Goal: Task Accomplishment & Management: Manage account settings

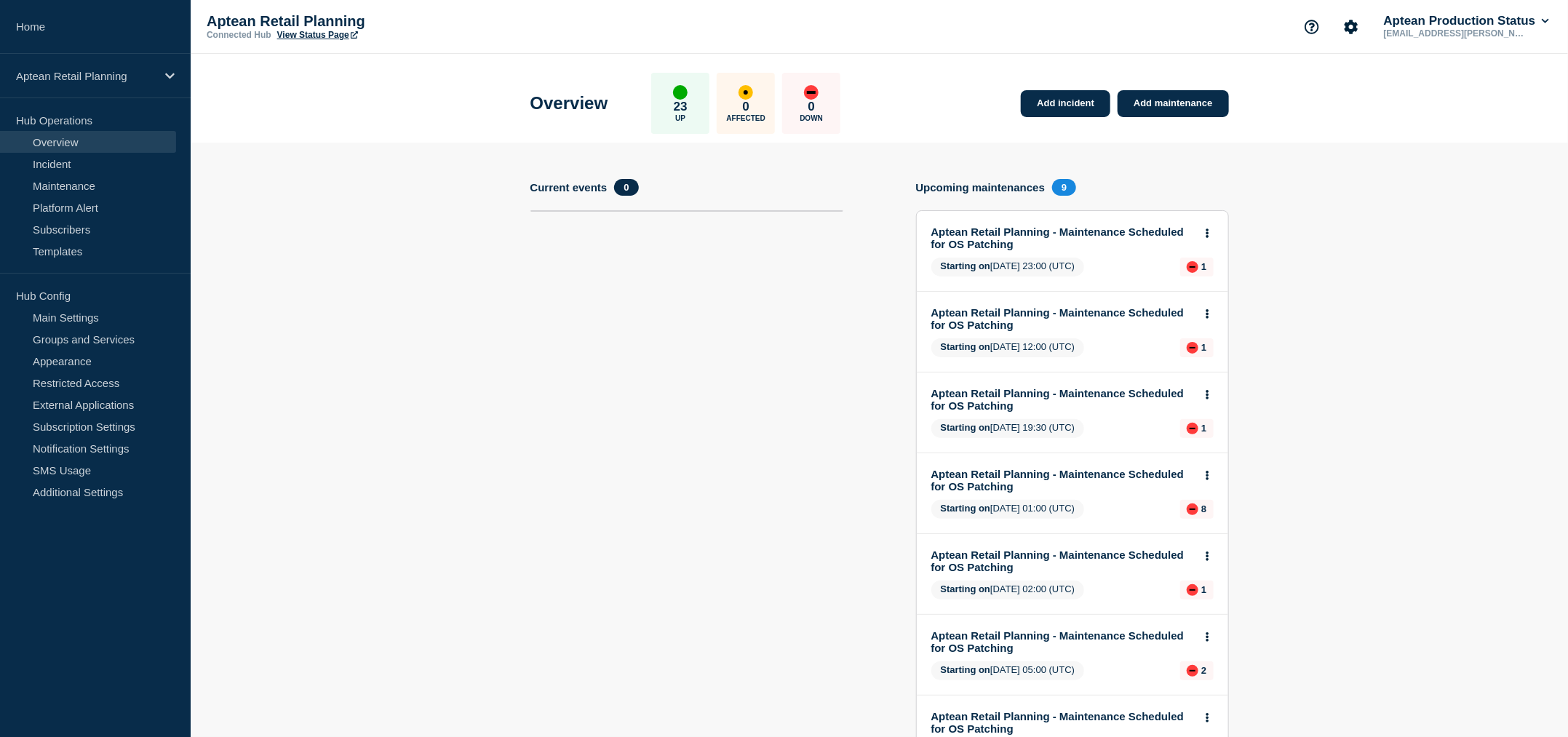
click at [60, 302] on p "Hub Config" at bounding box center [95, 295] width 191 height 22
click at [117, 54] on div "Aptean Retail Planning" at bounding box center [95, 76] width 191 height 44
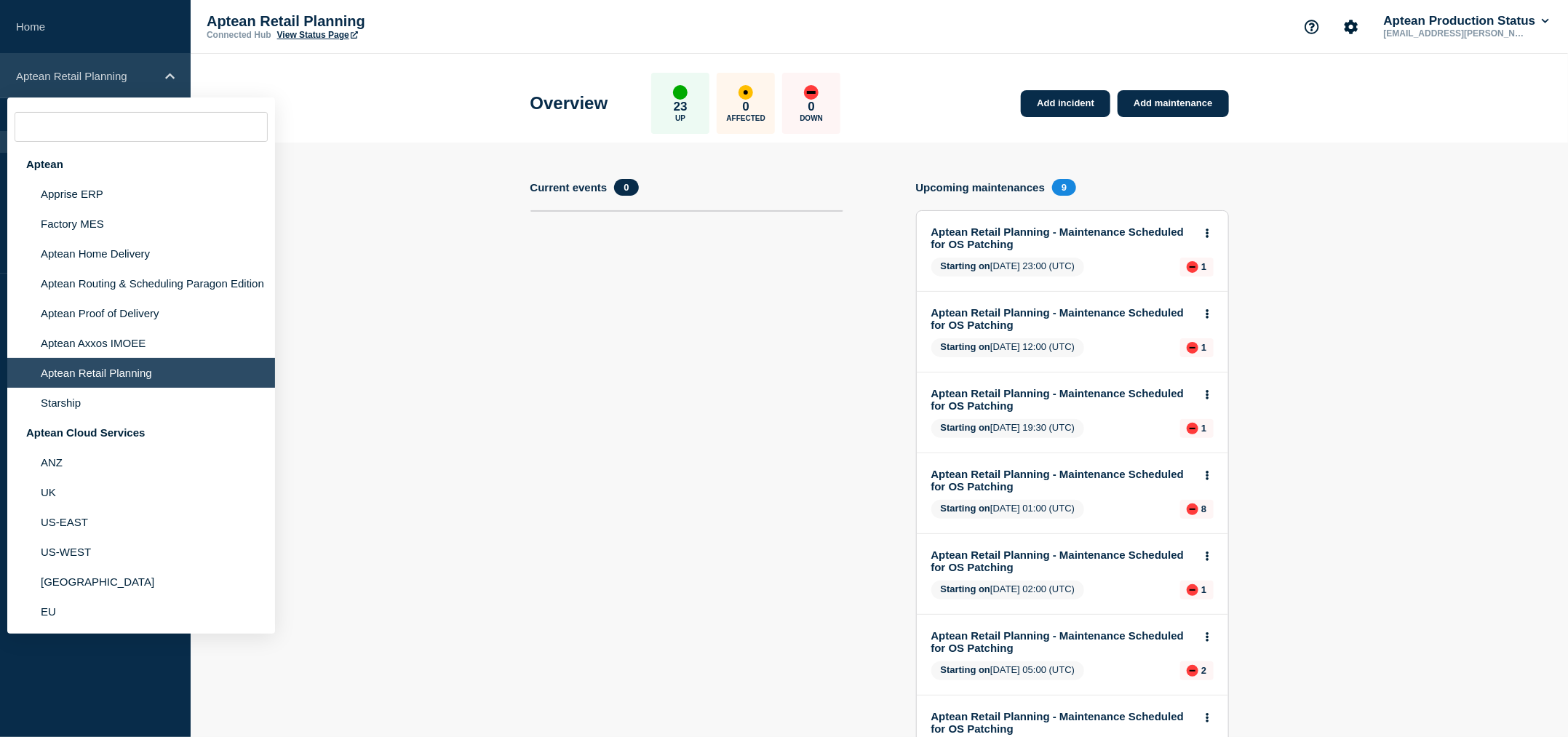
click at [99, 81] on div "Aptean Retail Planning" at bounding box center [95, 76] width 191 height 44
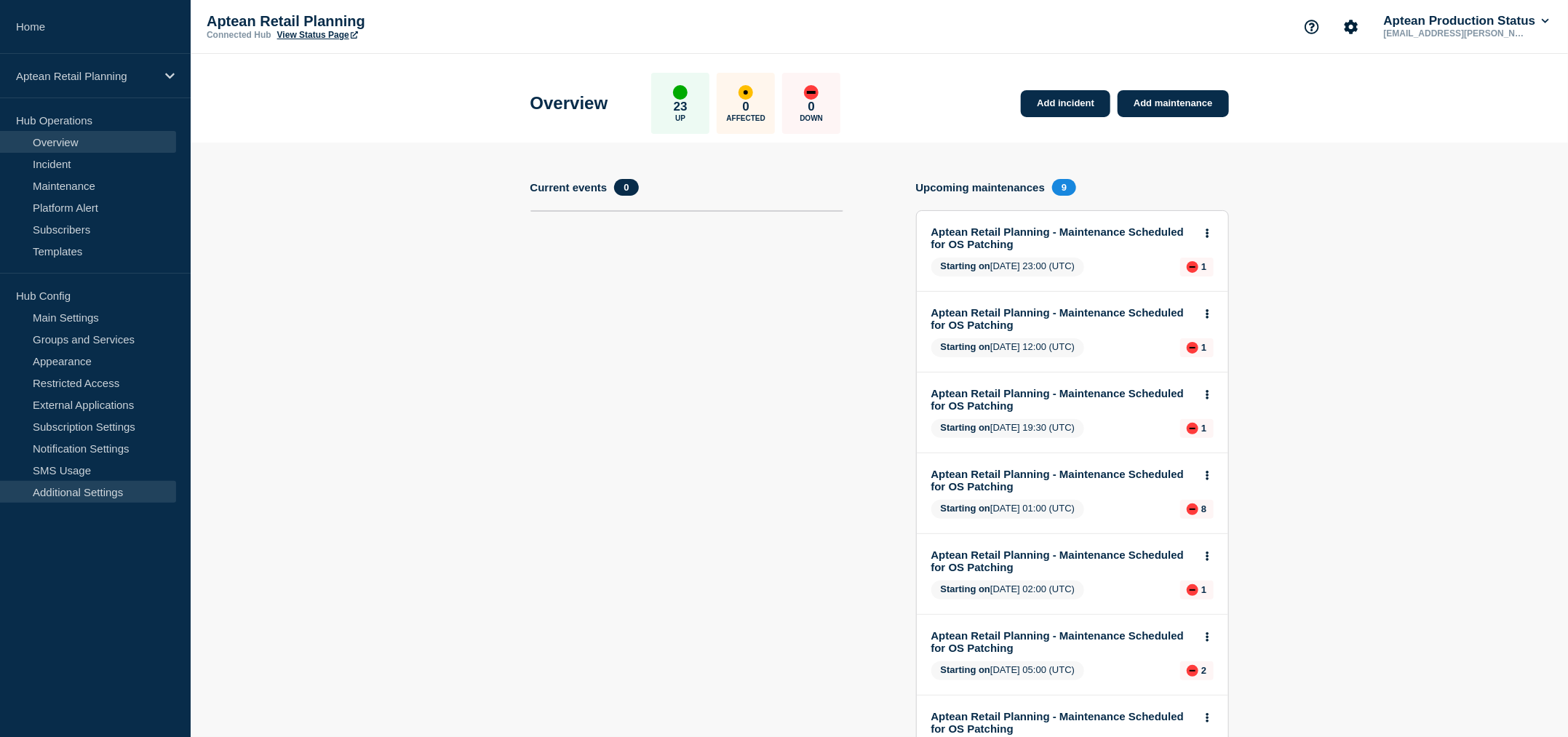
click at [76, 492] on link "Additional Settings" at bounding box center [88, 492] width 176 height 22
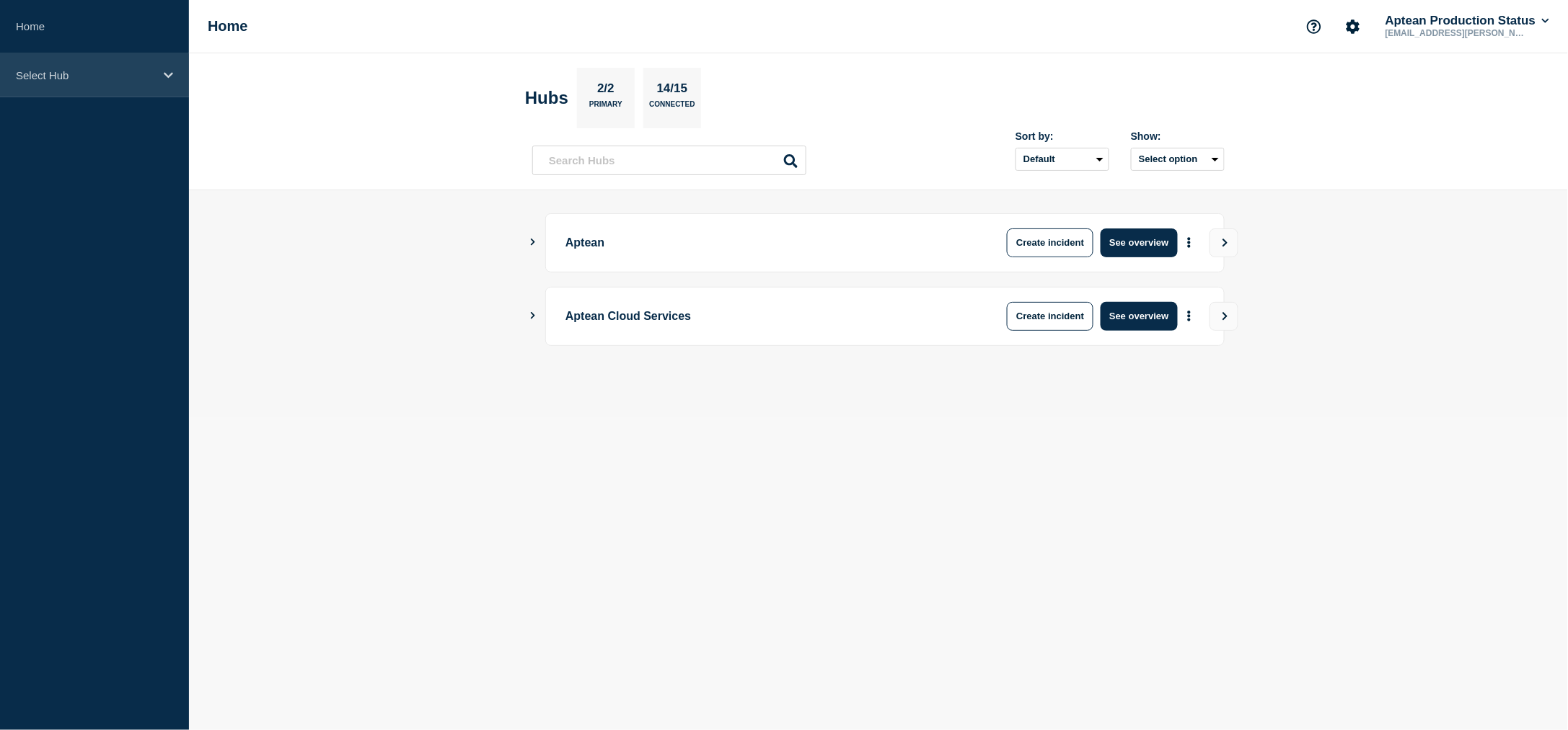
click at [75, 60] on div "Select Hub" at bounding box center [94, 76] width 189 height 44
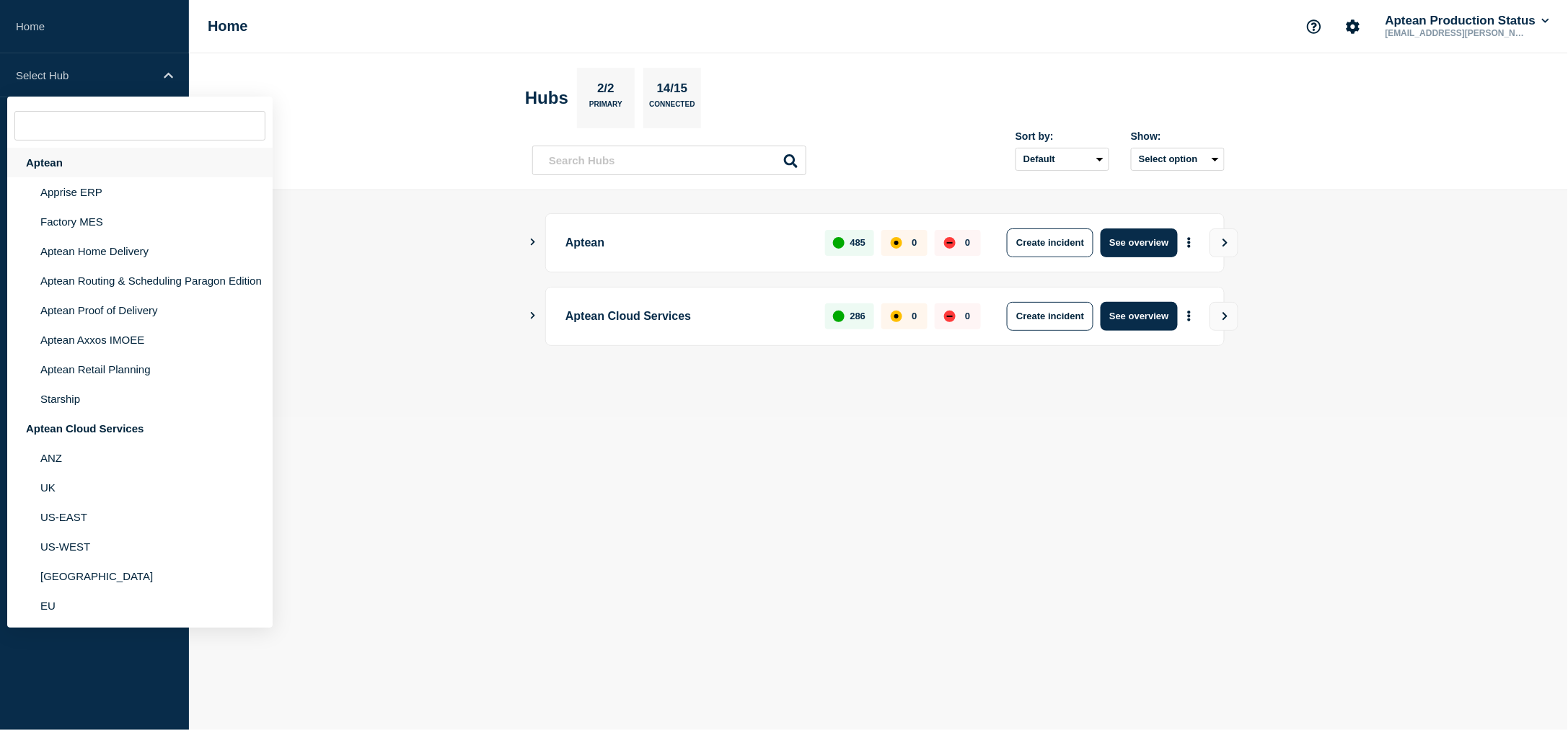
click at [56, 172] on div "Aptean" at bounding box center [140, 163] width 265 height 29
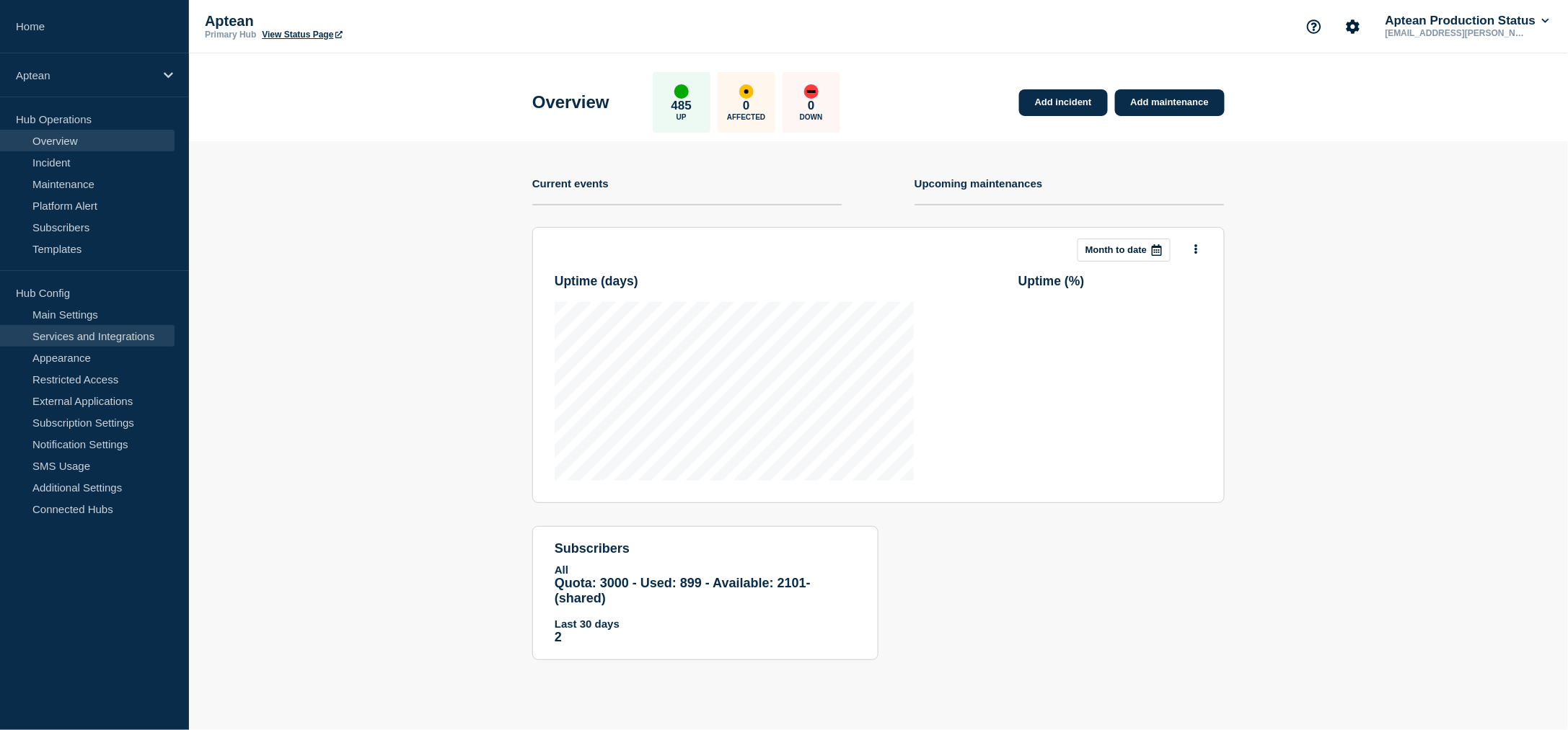
click at [78, 341] on link "Services and Integrations" at bounding box center [87, 336] width 174 height 22
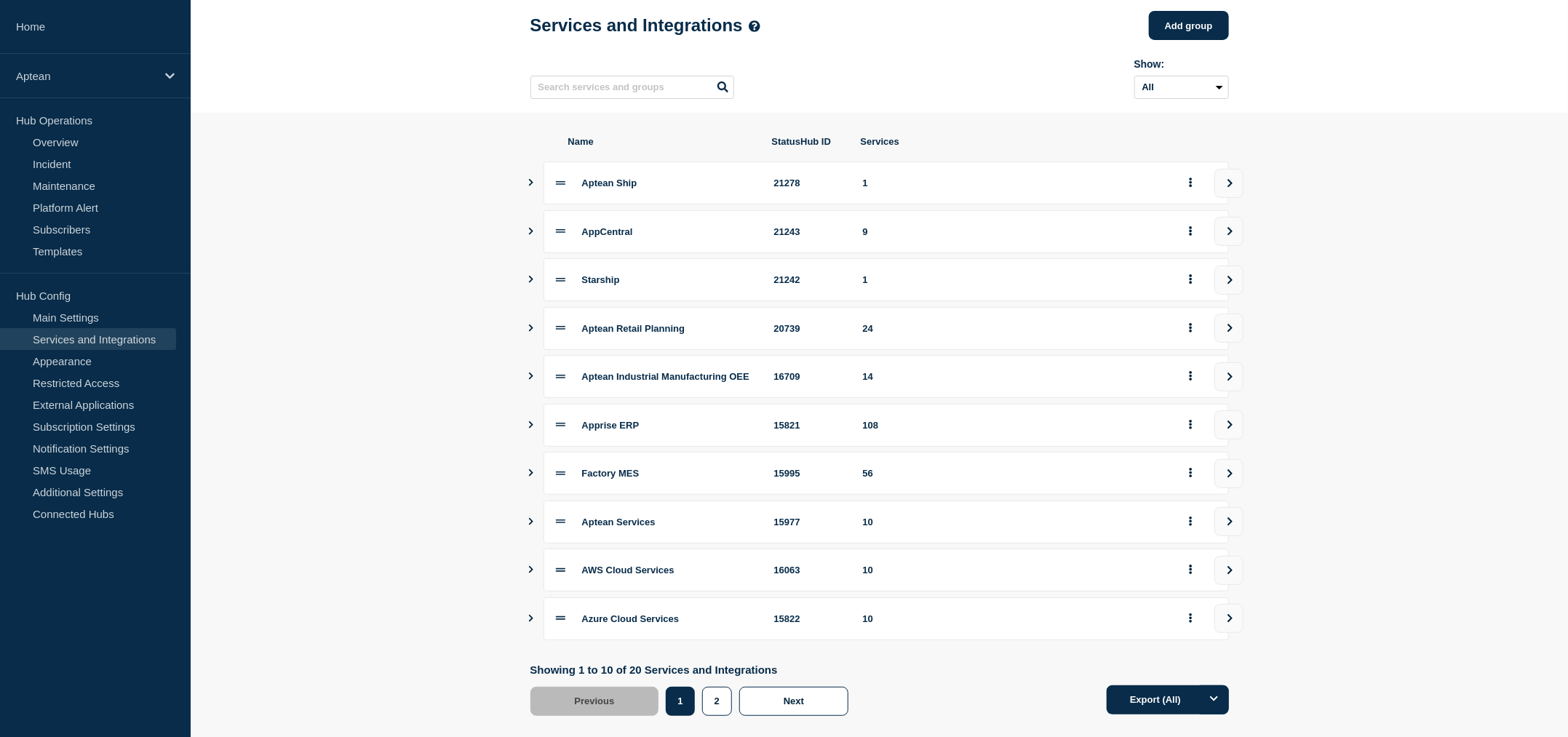
scroll to position [103, 0]
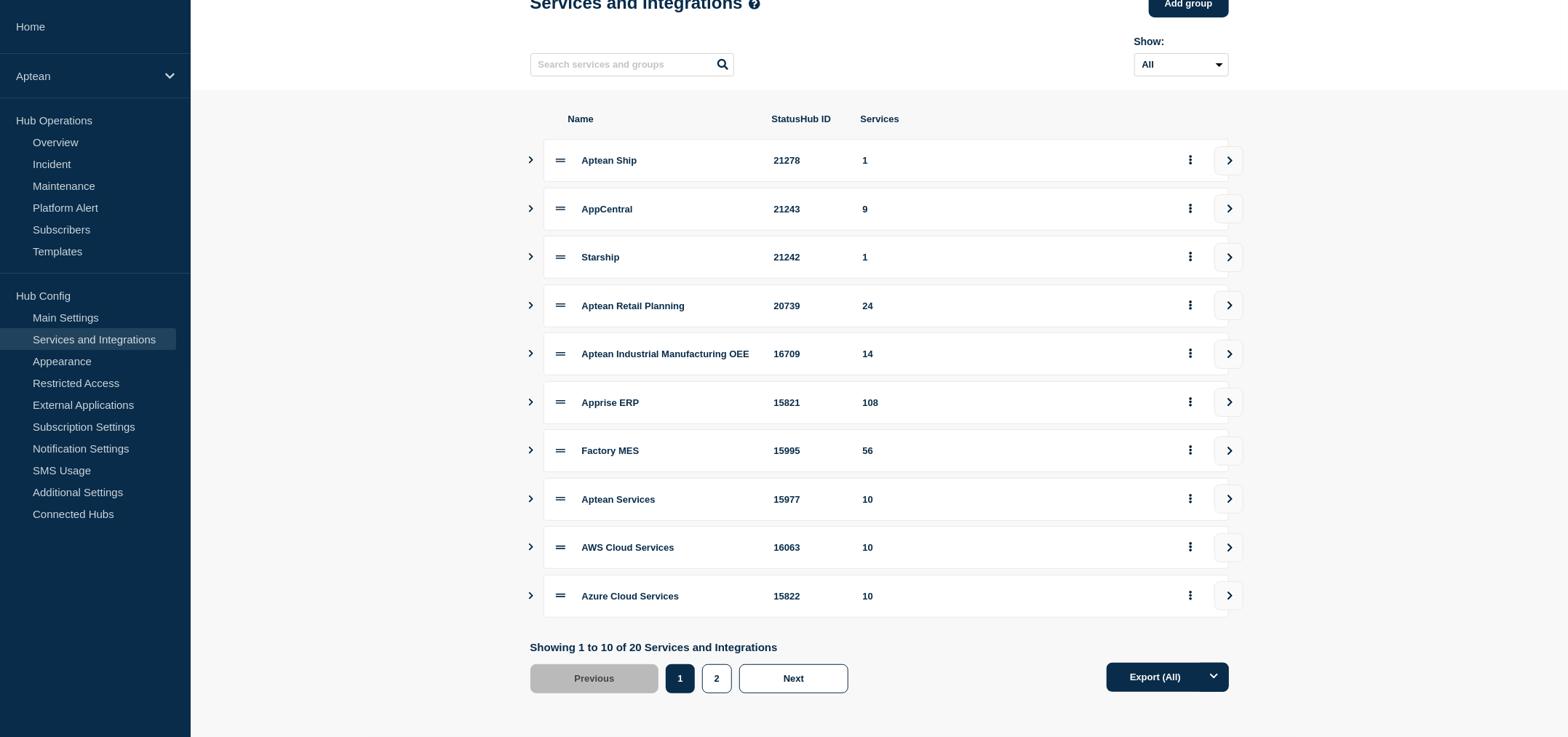
click at [526, 303] on icon "Show services" at bounding box center [531, 306] width 10 height 7
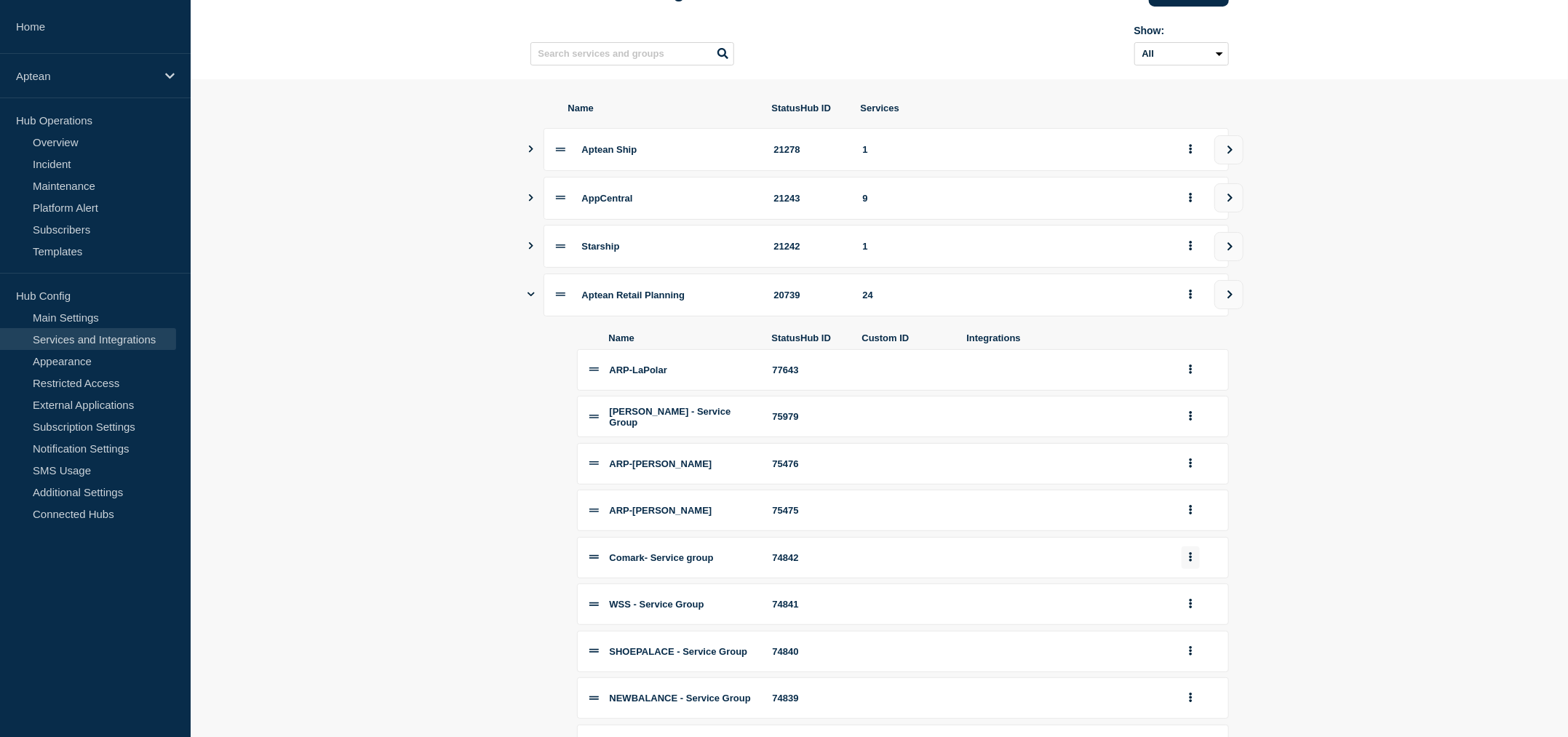
click at [1195, 567] on button "group actions" at bounding box center [1191, 557] width 18 height 22
click at [1190, 369] on button "Delete" at bounding box center [1199, 357] width 73 height 22
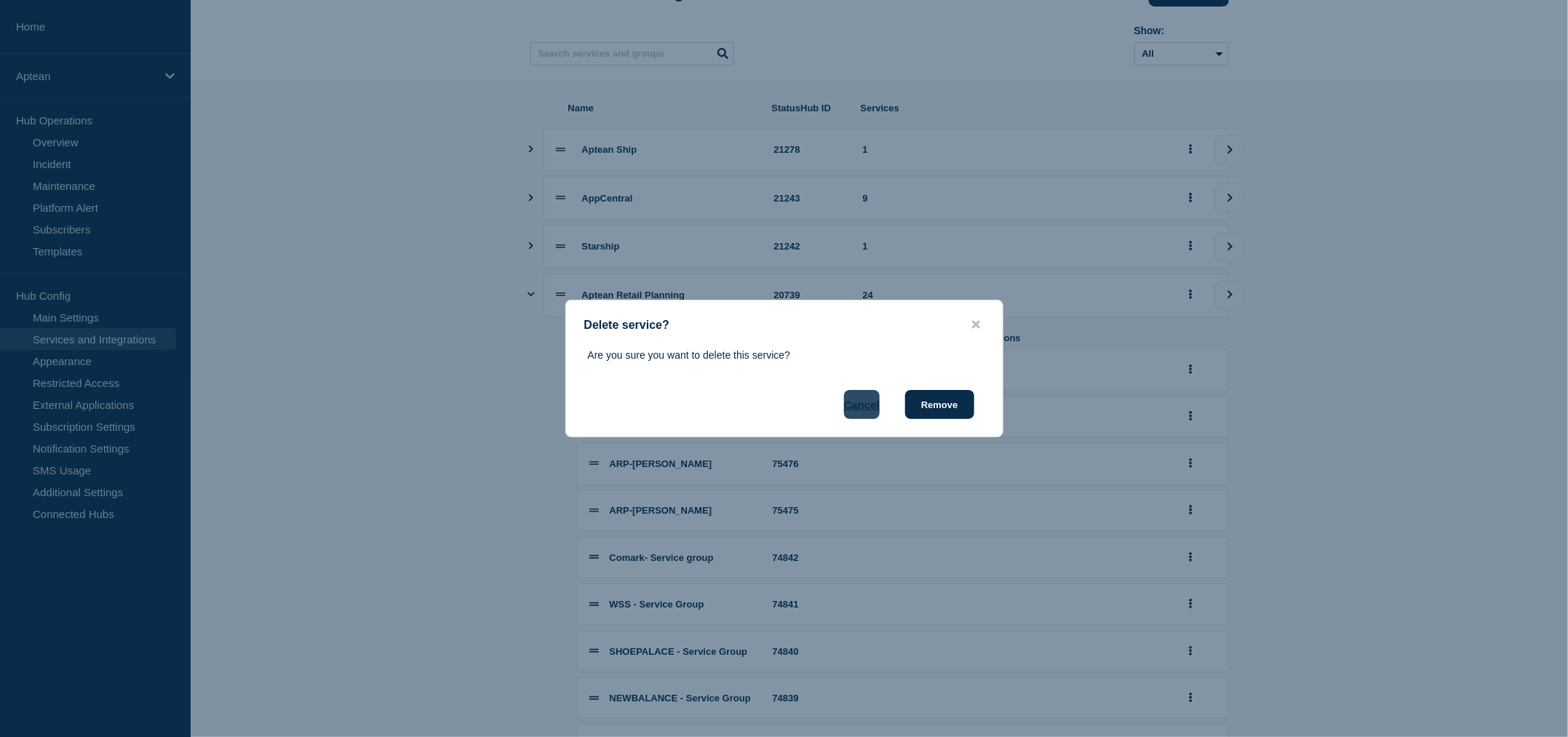
click at [858, 404] on button "Cancel" at bounding box center [862, 404] width 35 height 29
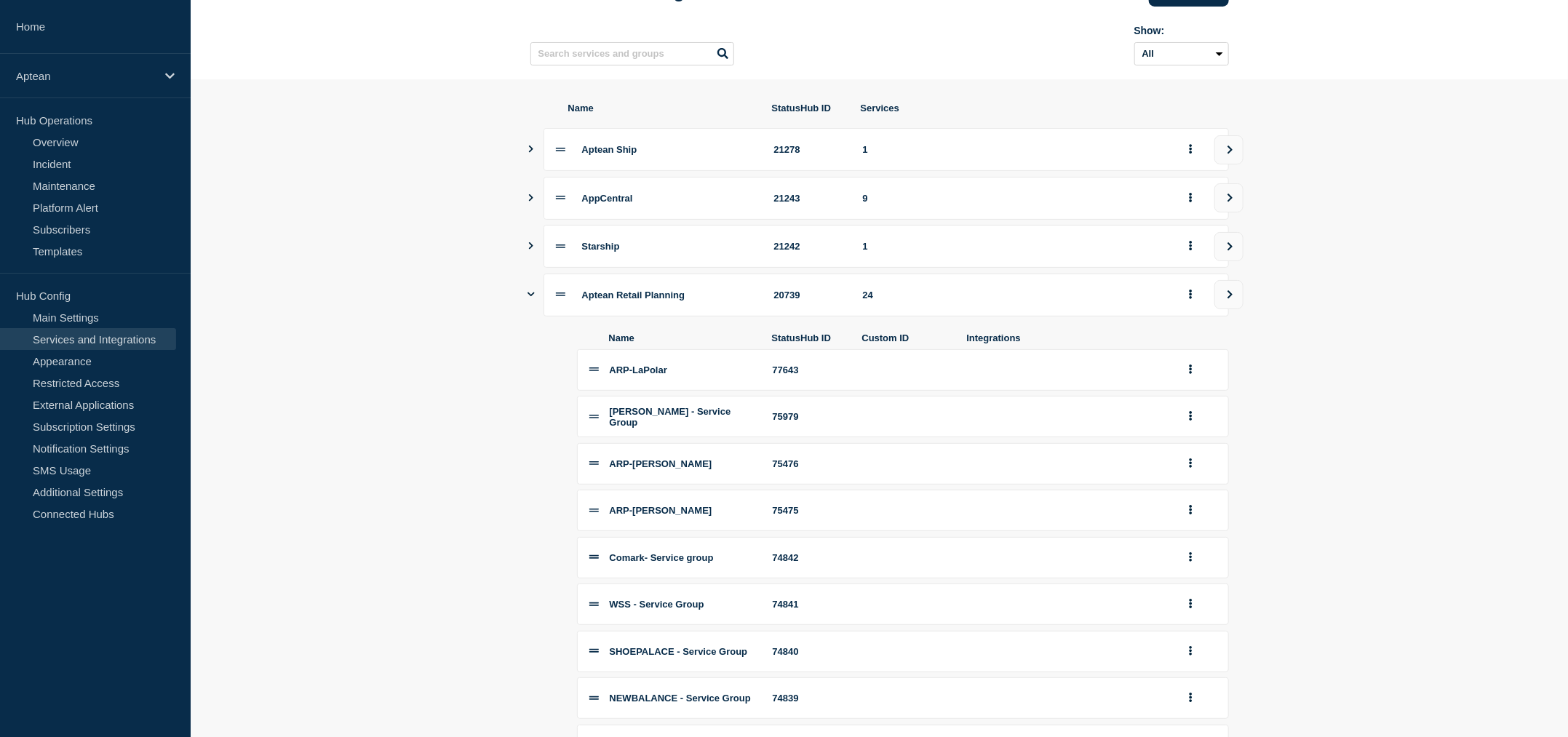
click at [1430, 549] on section "Name StatusHub ID Services Aptean Ship 21278 1 AppCentral 21243 9 Starship 2124…" at bounding box center [879, 675] width 1377 height 1191
drag, startPoint x: 1319, startPoint y: 475, endPoint x: 1311, endPoint y: 487, distance: 14.4
click at [1319, 479] on section "Name StatusHub ID Services Aptean Ship 21278 1 AppCentral 21243 9 Starship 2124…" at bounding box center [879, 675] width 1377 height 1191
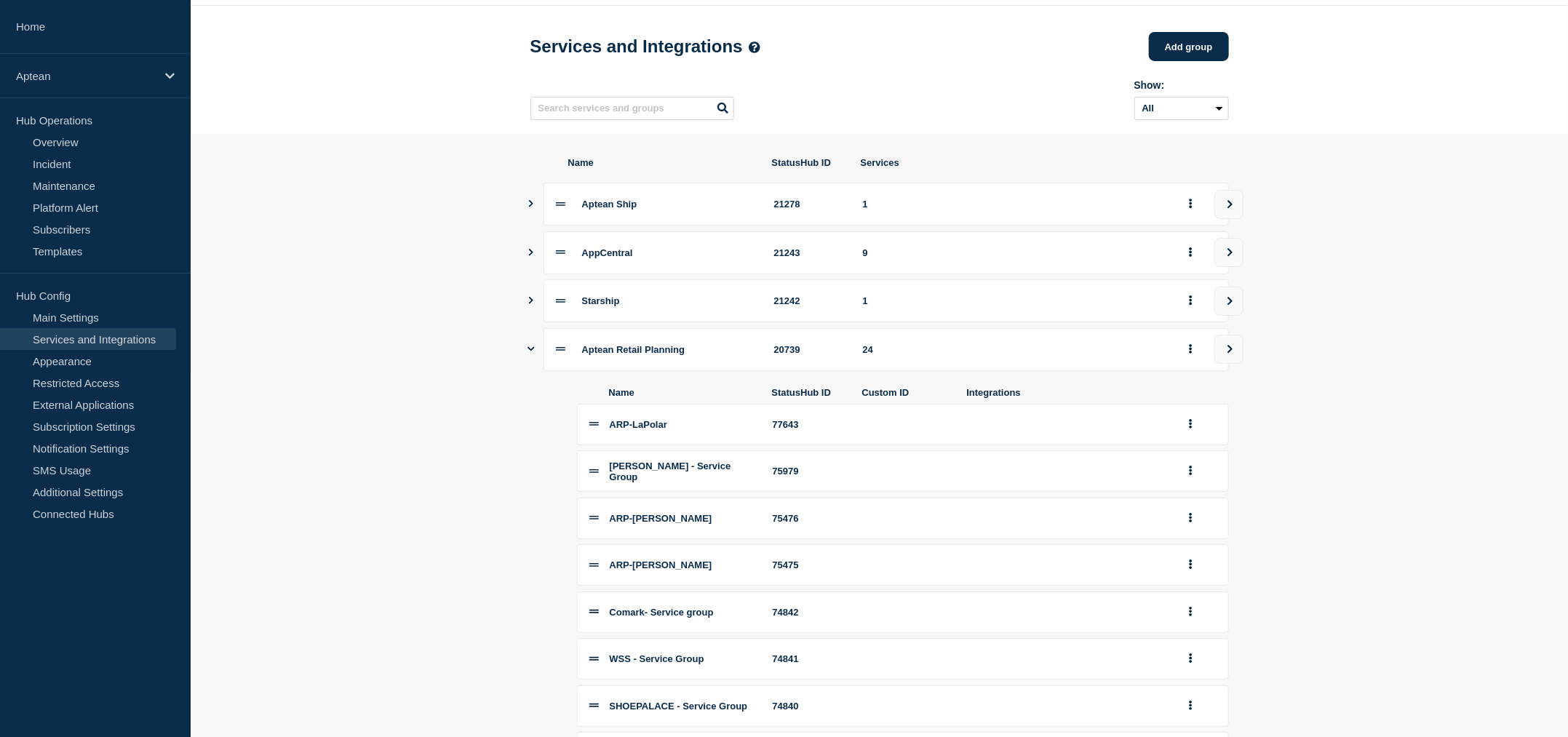
scroll to position [0, 0]
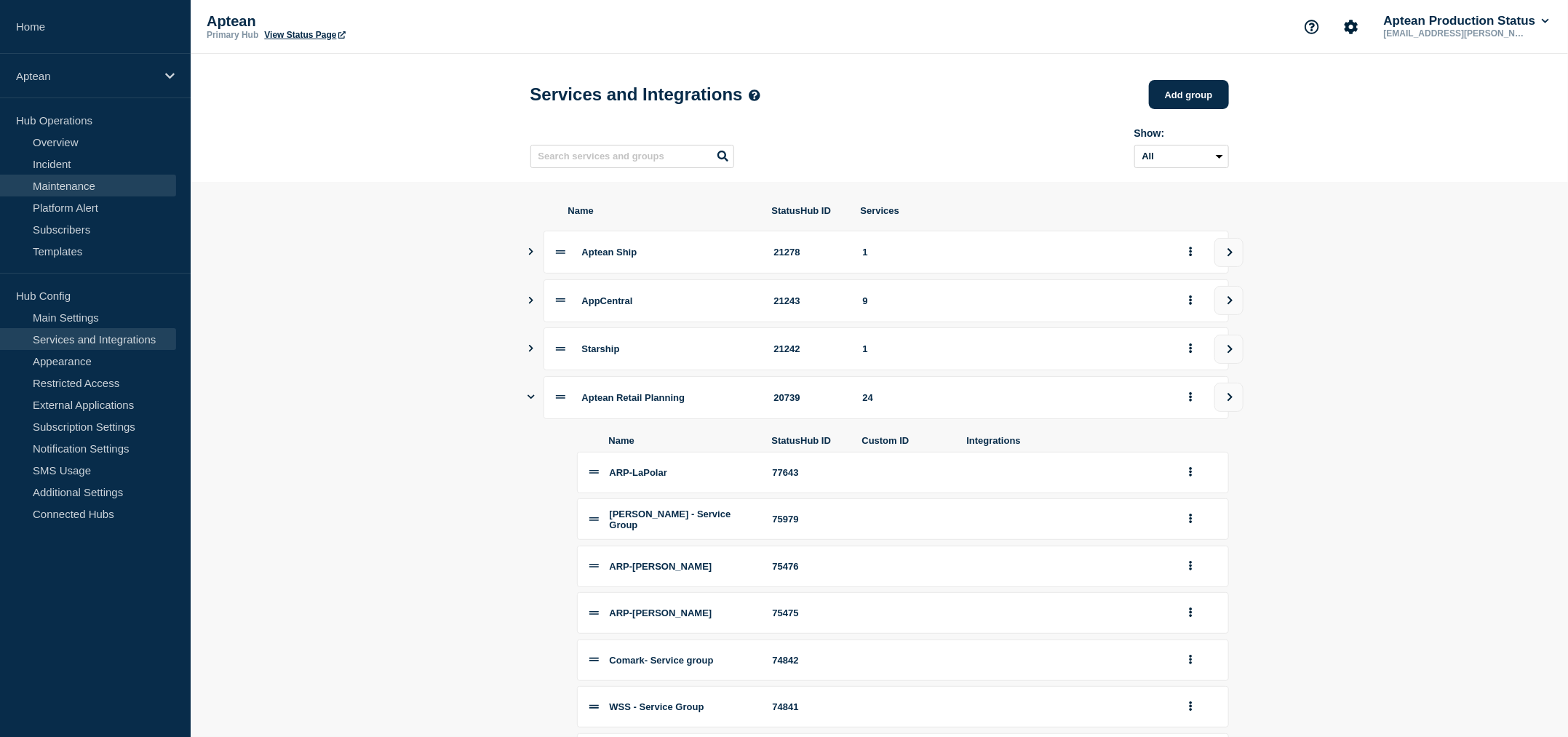
click at [79, 186] on link "Maintenance" at bounding box center [88, 186] width 176 height 22
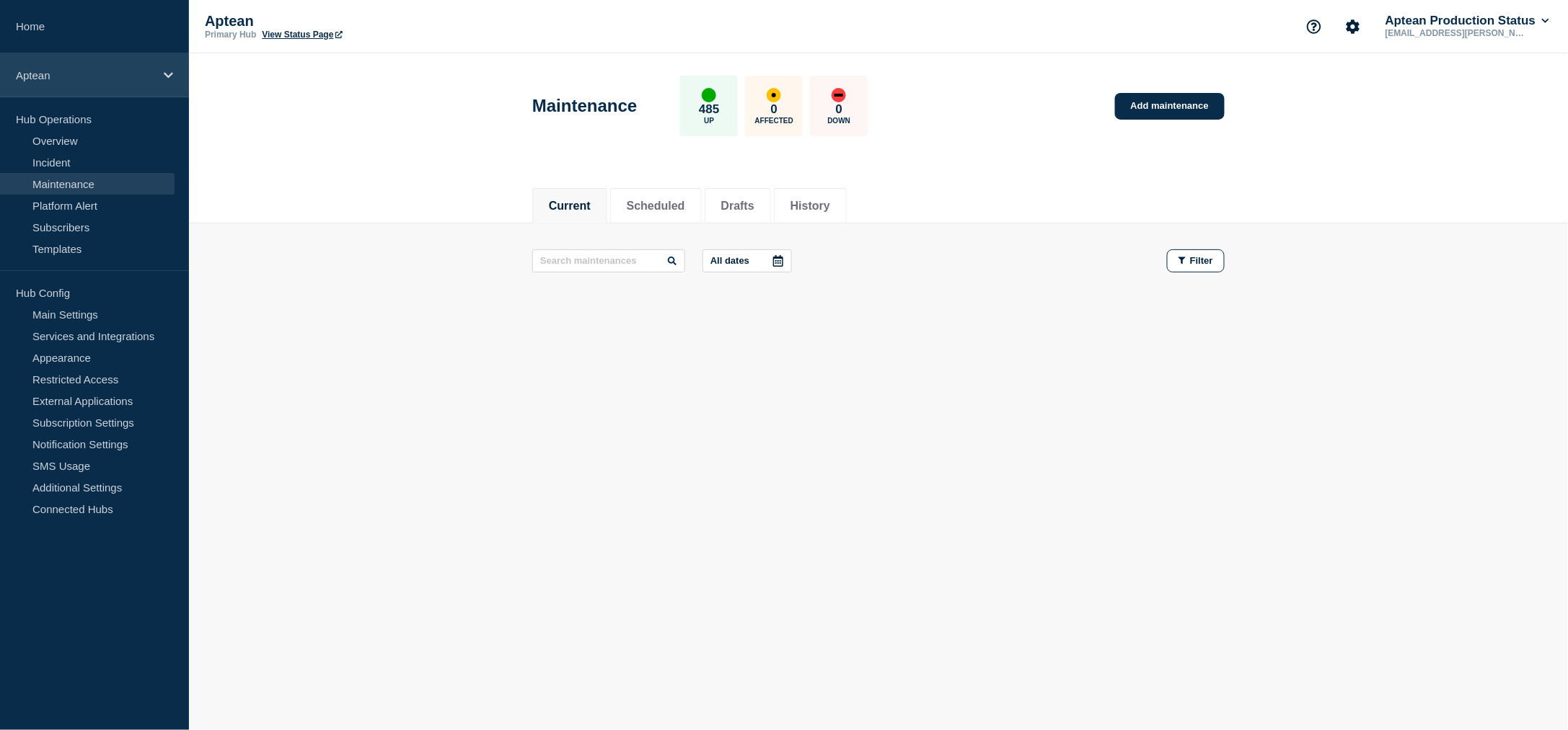
click at [90, 83] on div "Aptean" at bounding box center [94, 76] width 189 height 44
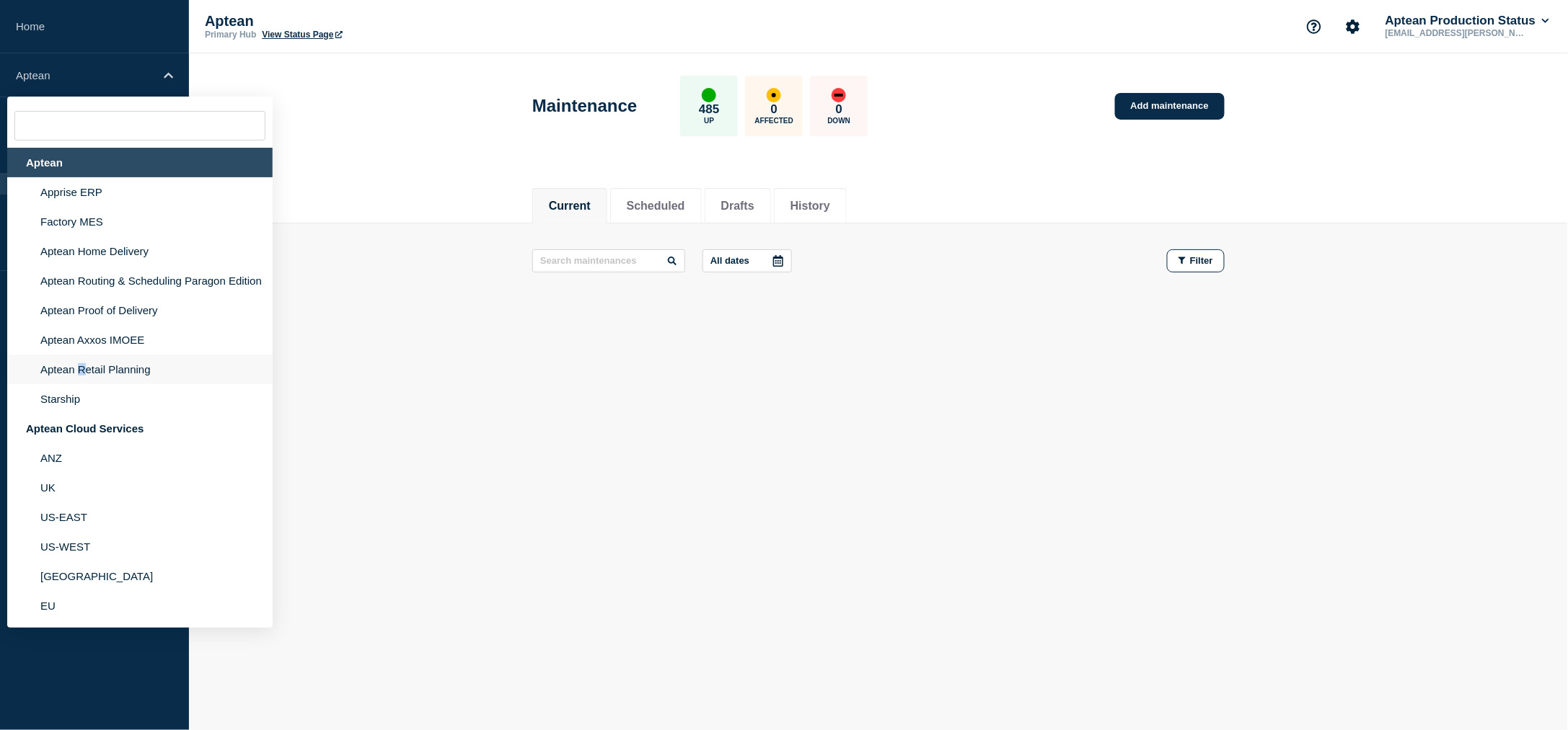
click at [82, 384] on li "Aptean Retail Planning" at bounding box center [140, 399] width 265 height 29
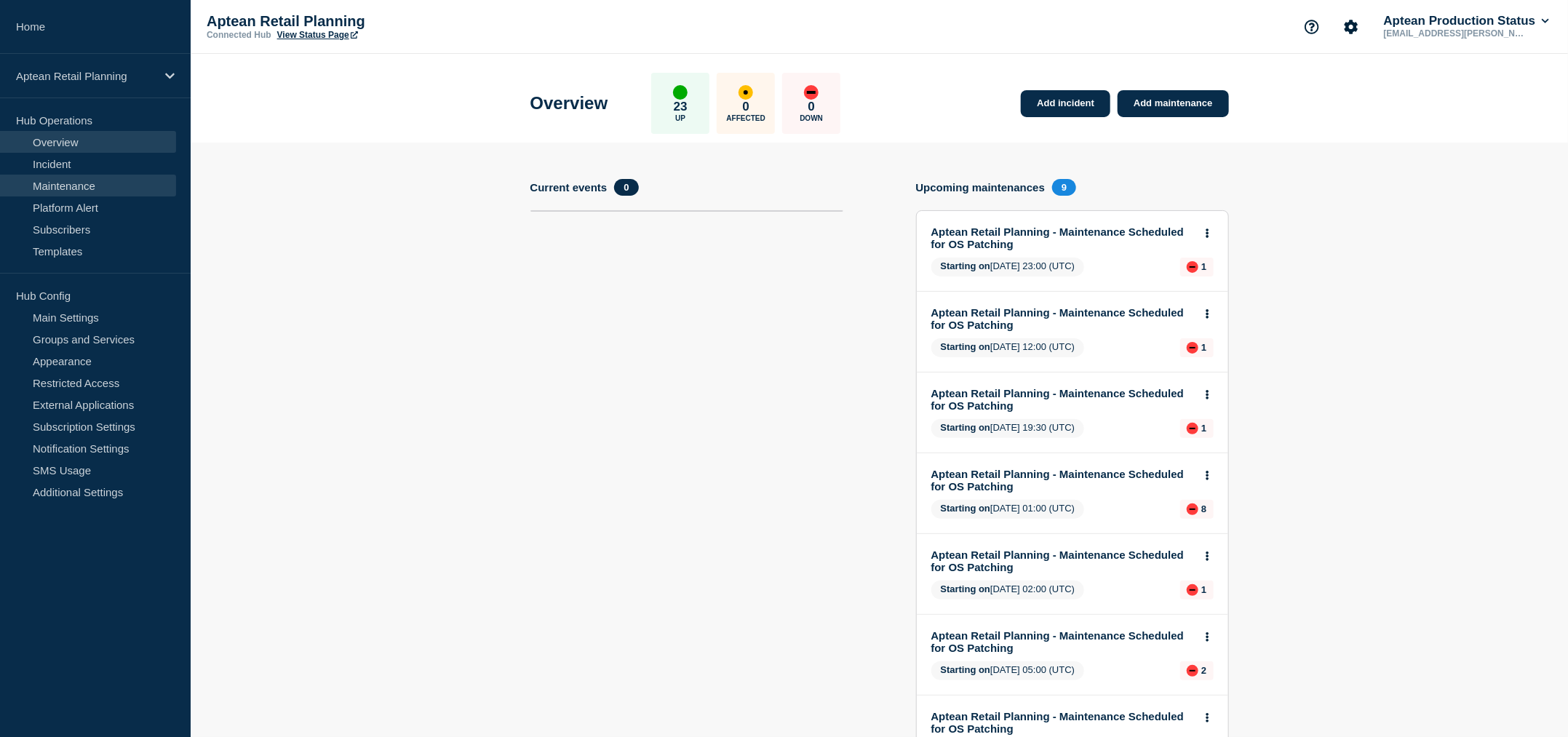
click at [83, 186] on link "Maintenance" at bounding box center [88, 186] width 176 height 22
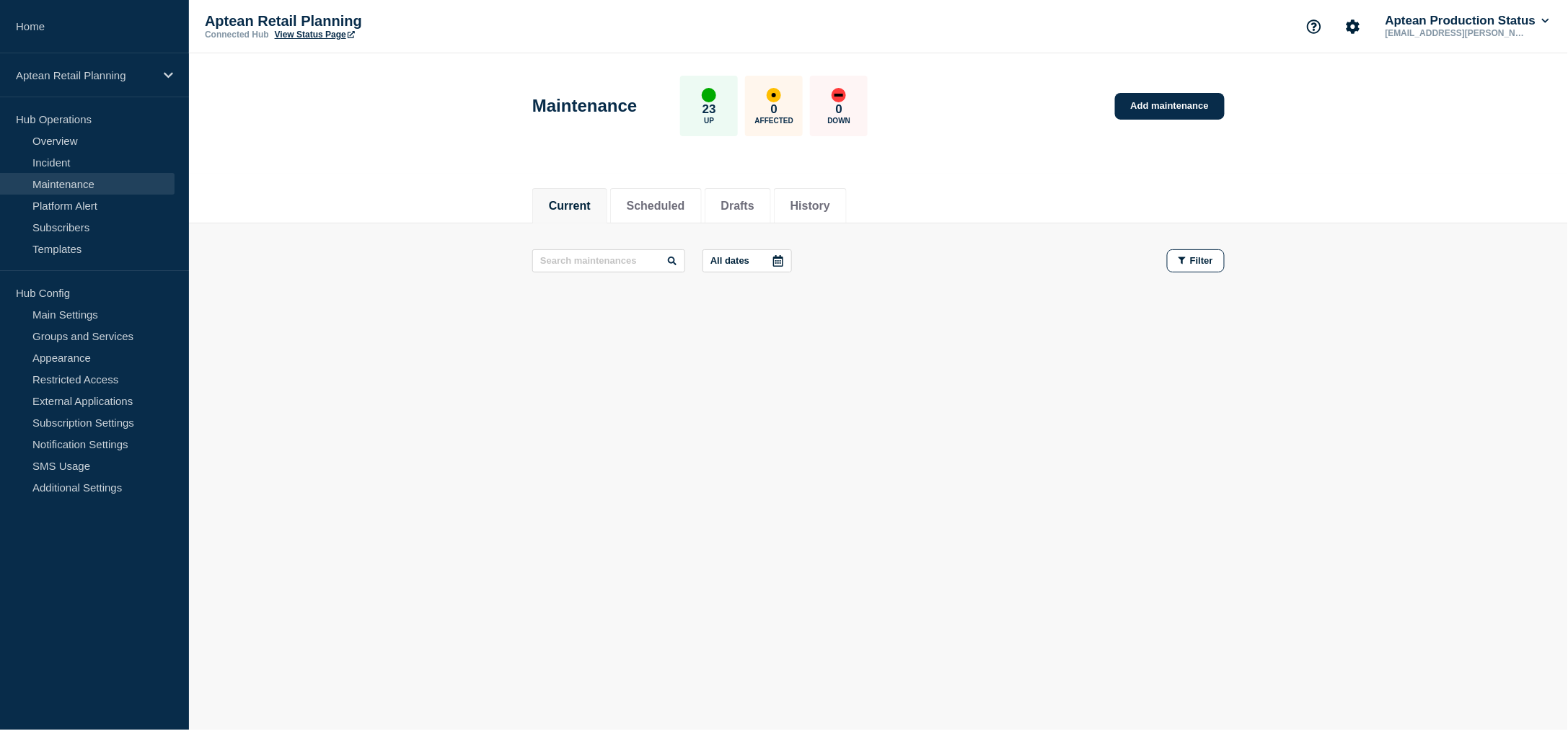
click at [614, 192] on ul "Current Scheduled Drafts History" at bounding box center [691, 205] width 318 height 35
click at [667, 205] on button "Scheduled" at bounding box center [656, 206] width 59 height 13
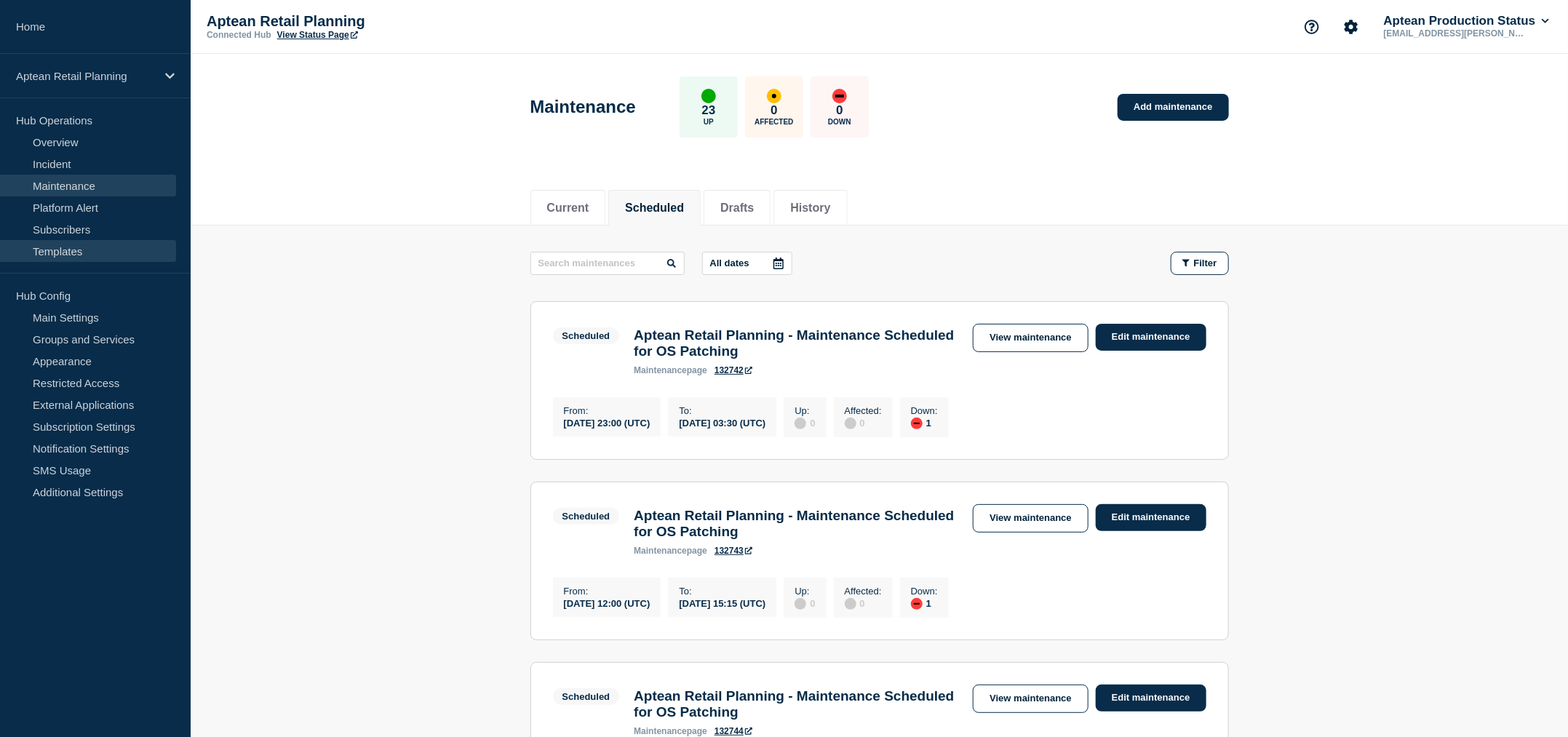
click at [57, 245] on link "Templates" at bounding box center [88, 251] width 176 height 22
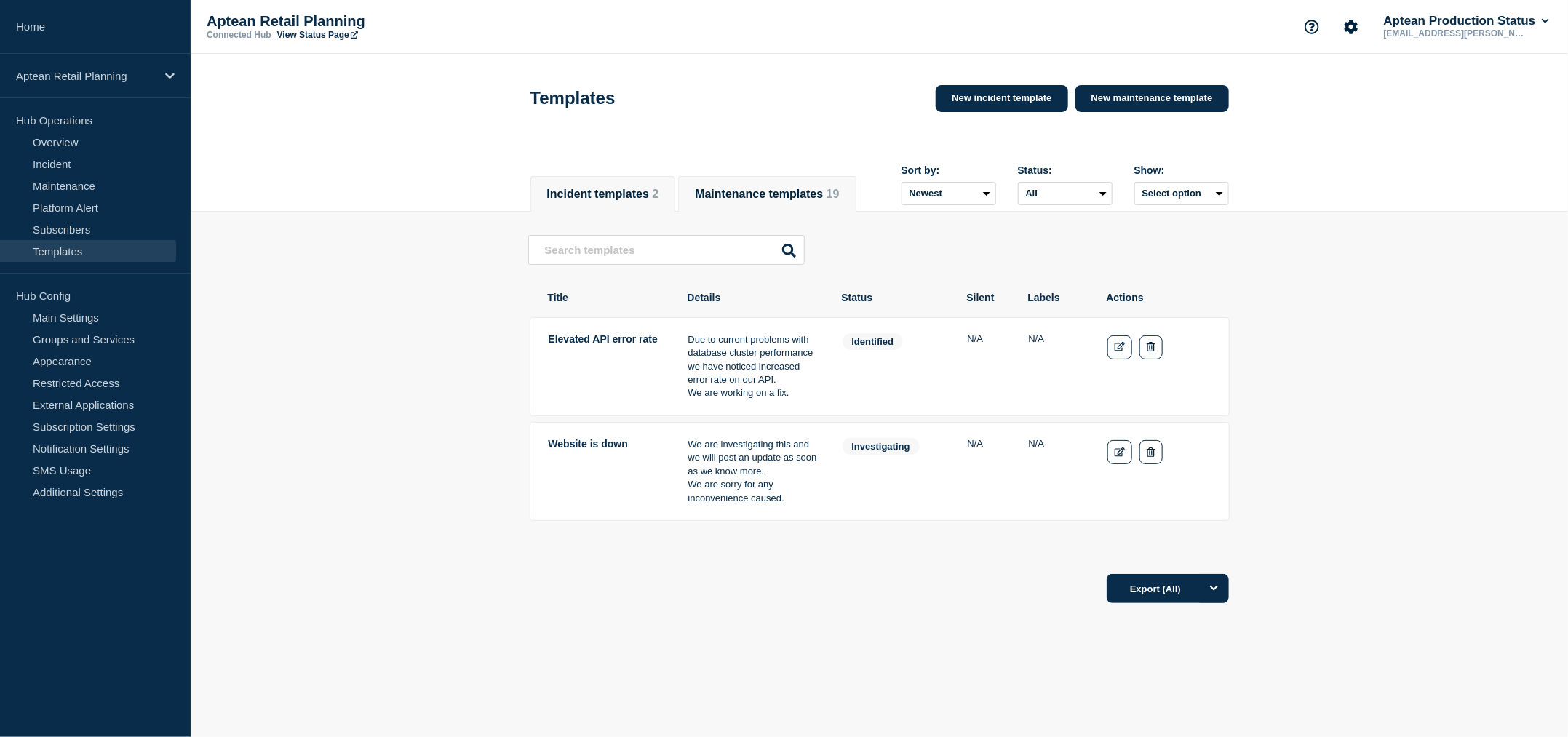
click at [826, 195] on span "19" at bounding box center [833, 194] width 13 height 12
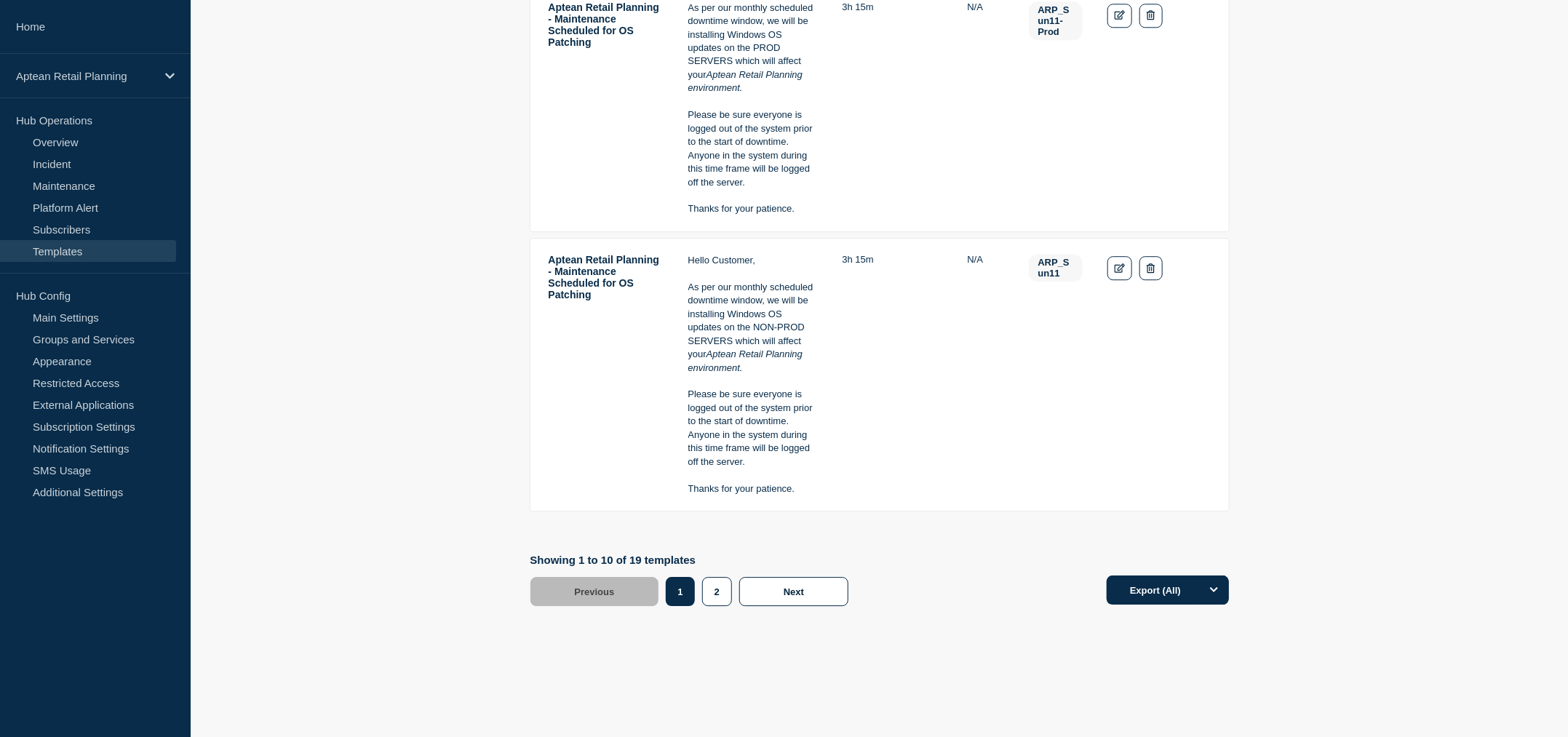
scroll to position [2054, 0]
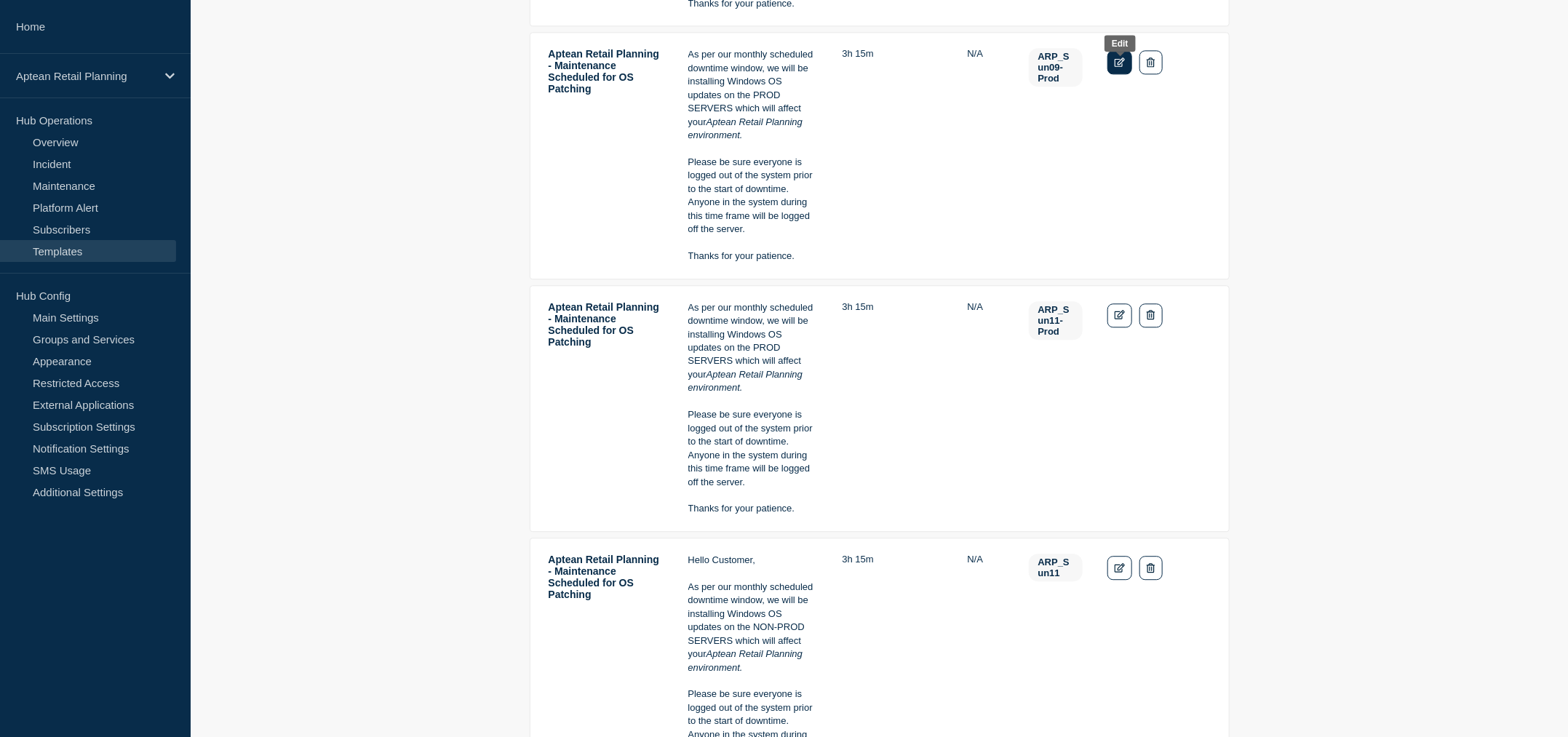
click at [1107, 61] on link "Edit" at bounding box center [1120, 62] width 25 height 24
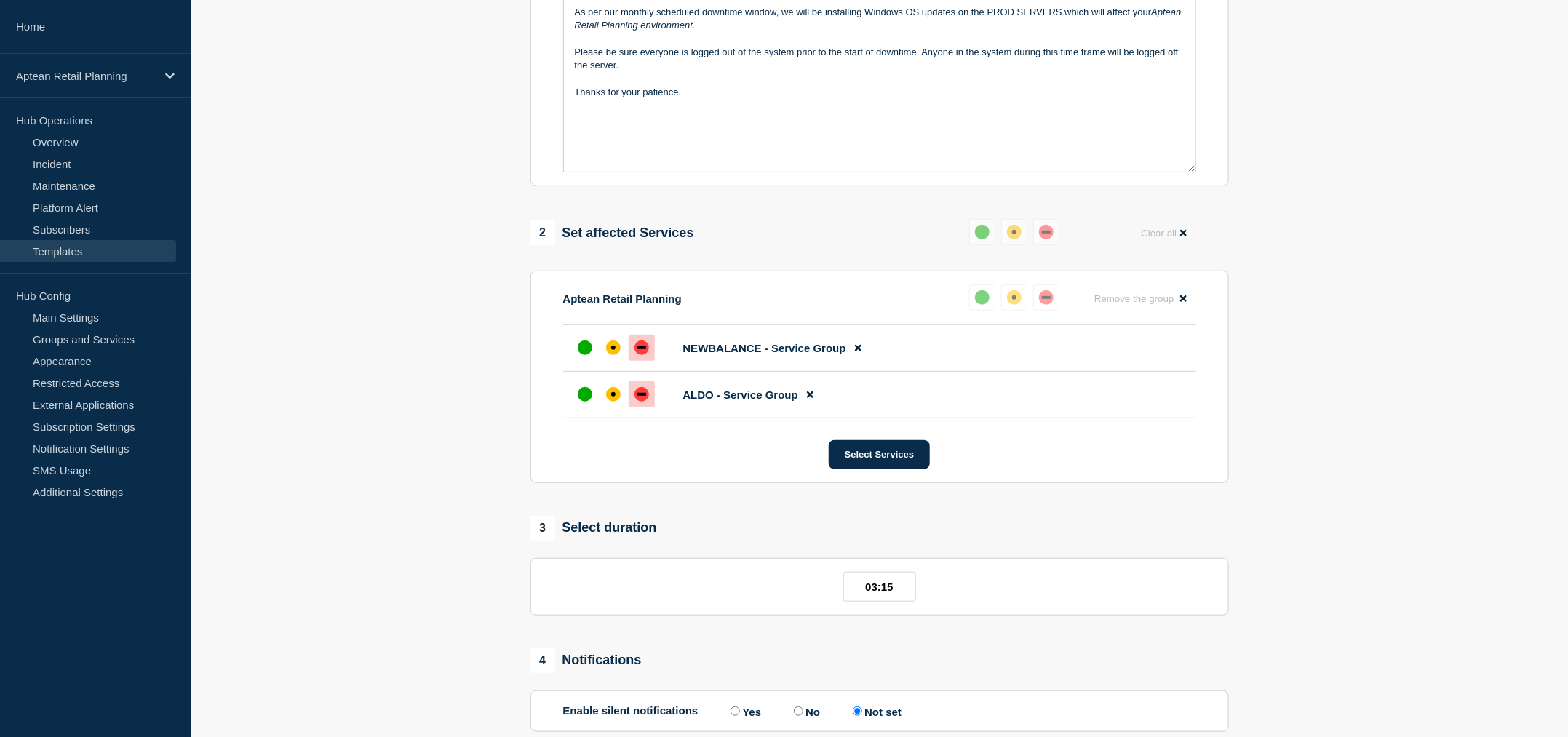
type input "Aptean Retail Planning - Maintenance Scheduled for OS Patching"
type input "03:15"
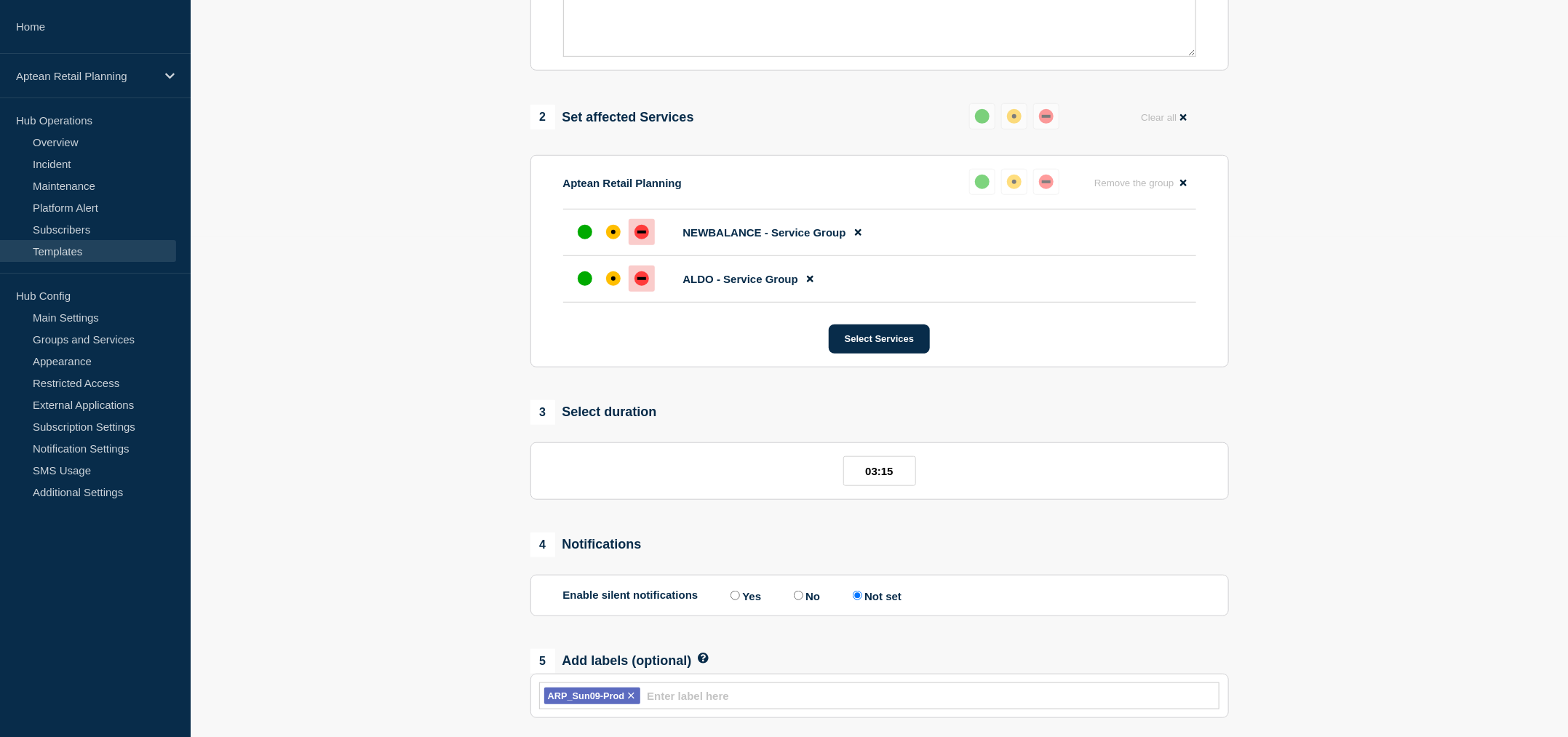
click at [1278, 466] on section "Last updated: [DATE] 20:50 (UTC) by Vishnudarrshan R P 1 Provide details Title …" at bounding box center [879, 233] width 1377 height 1135
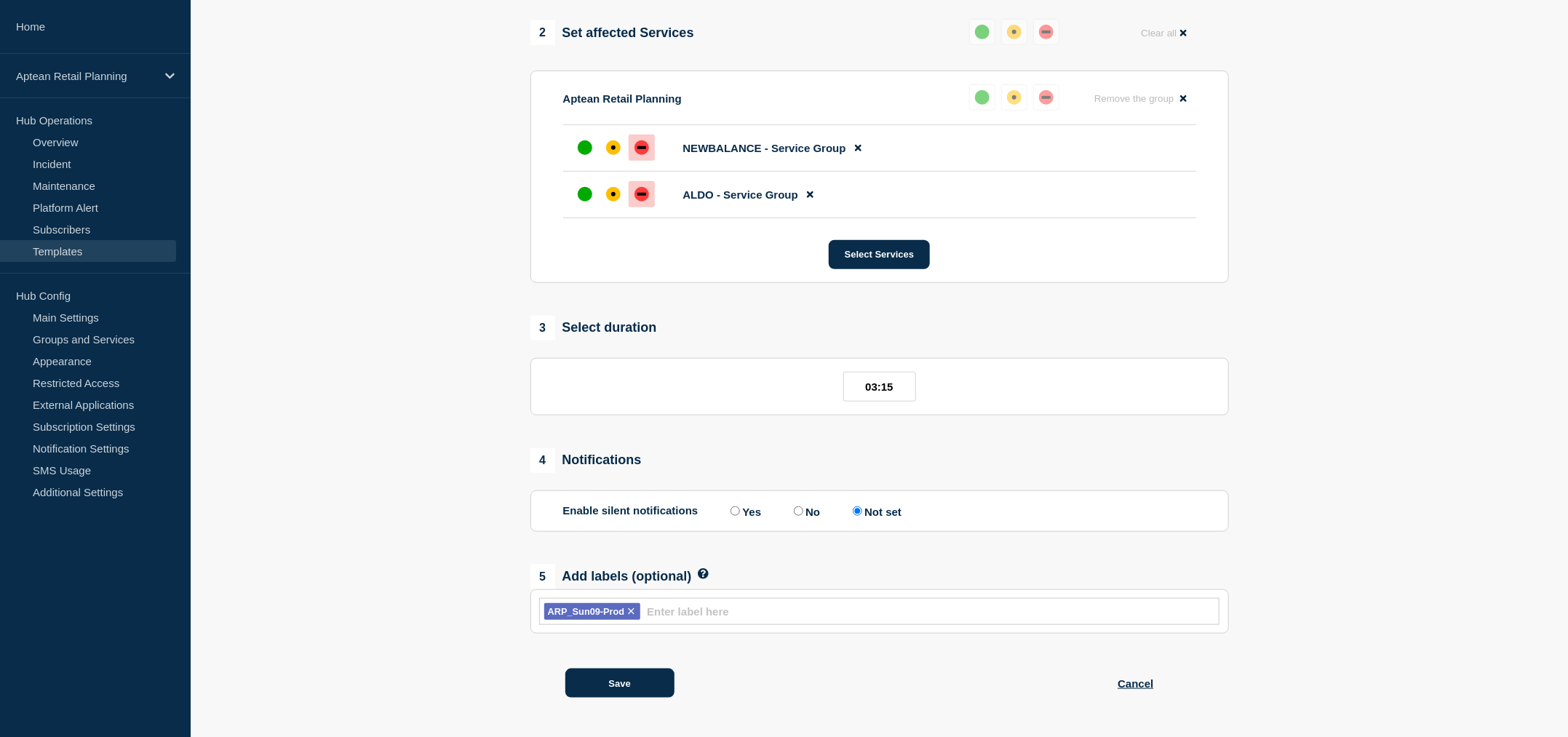
scroll to position [0, 0]
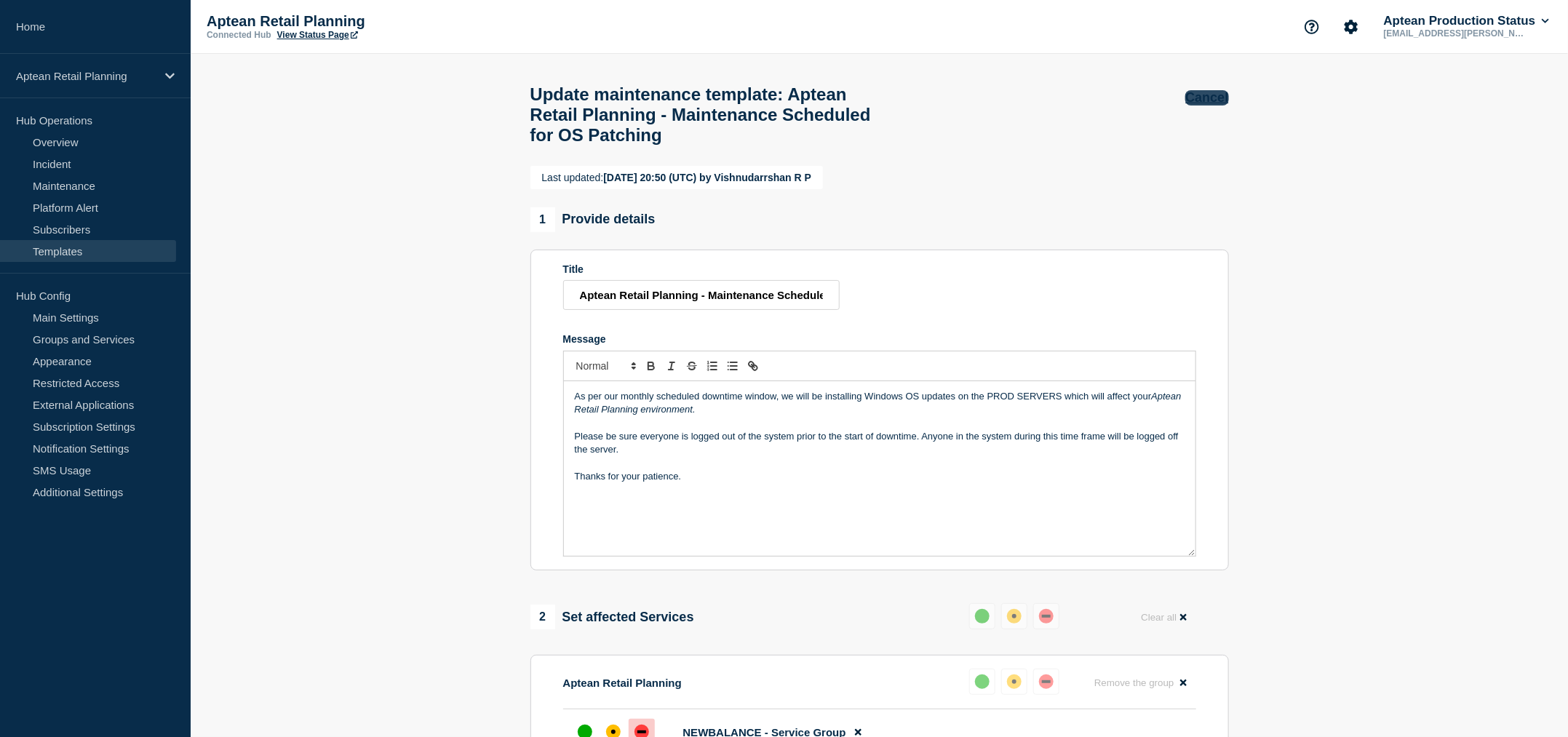
click at [1202, 98] on button "Cancel" at bounding box center [1207, 98] width 43 height 16
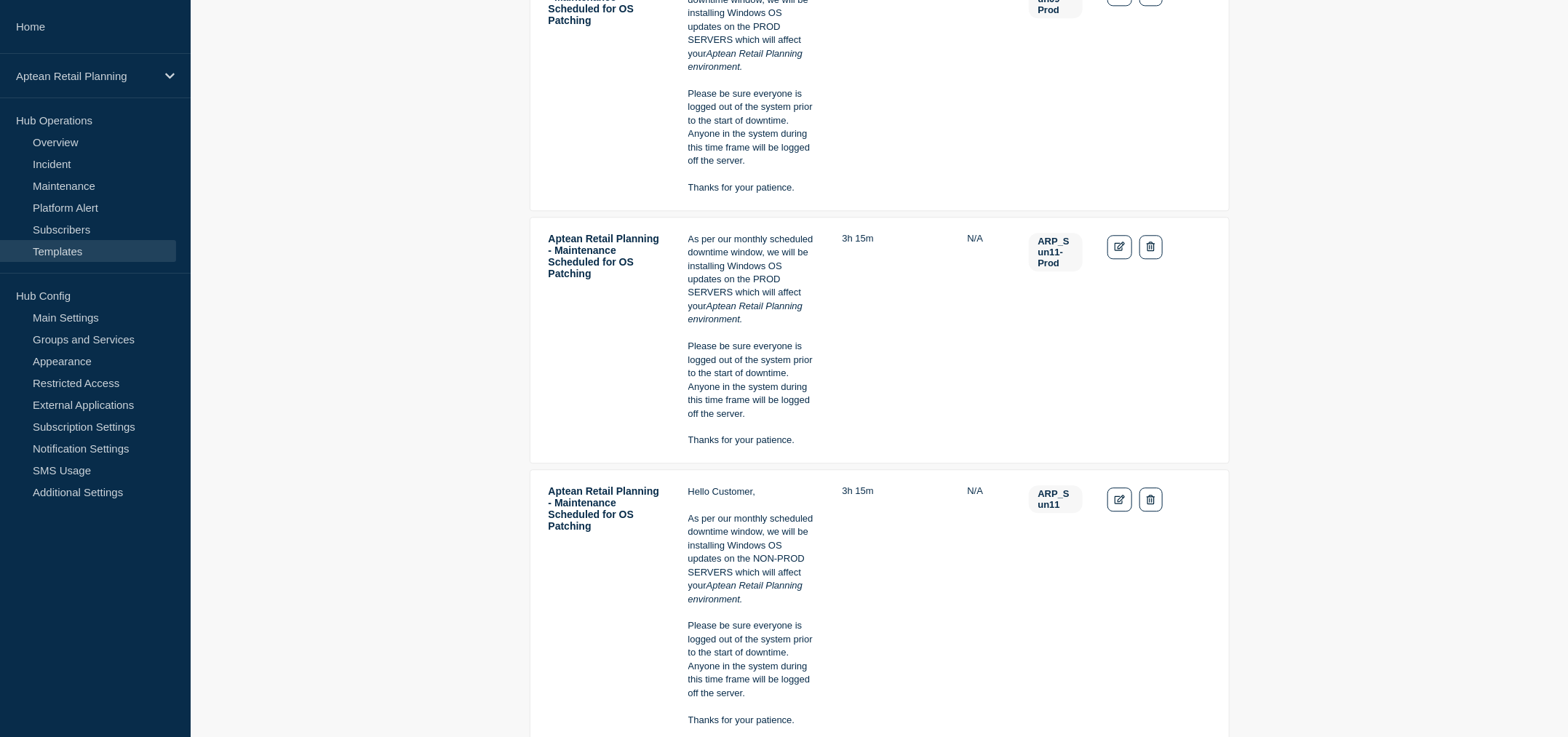
scroll to position [2356, 0]
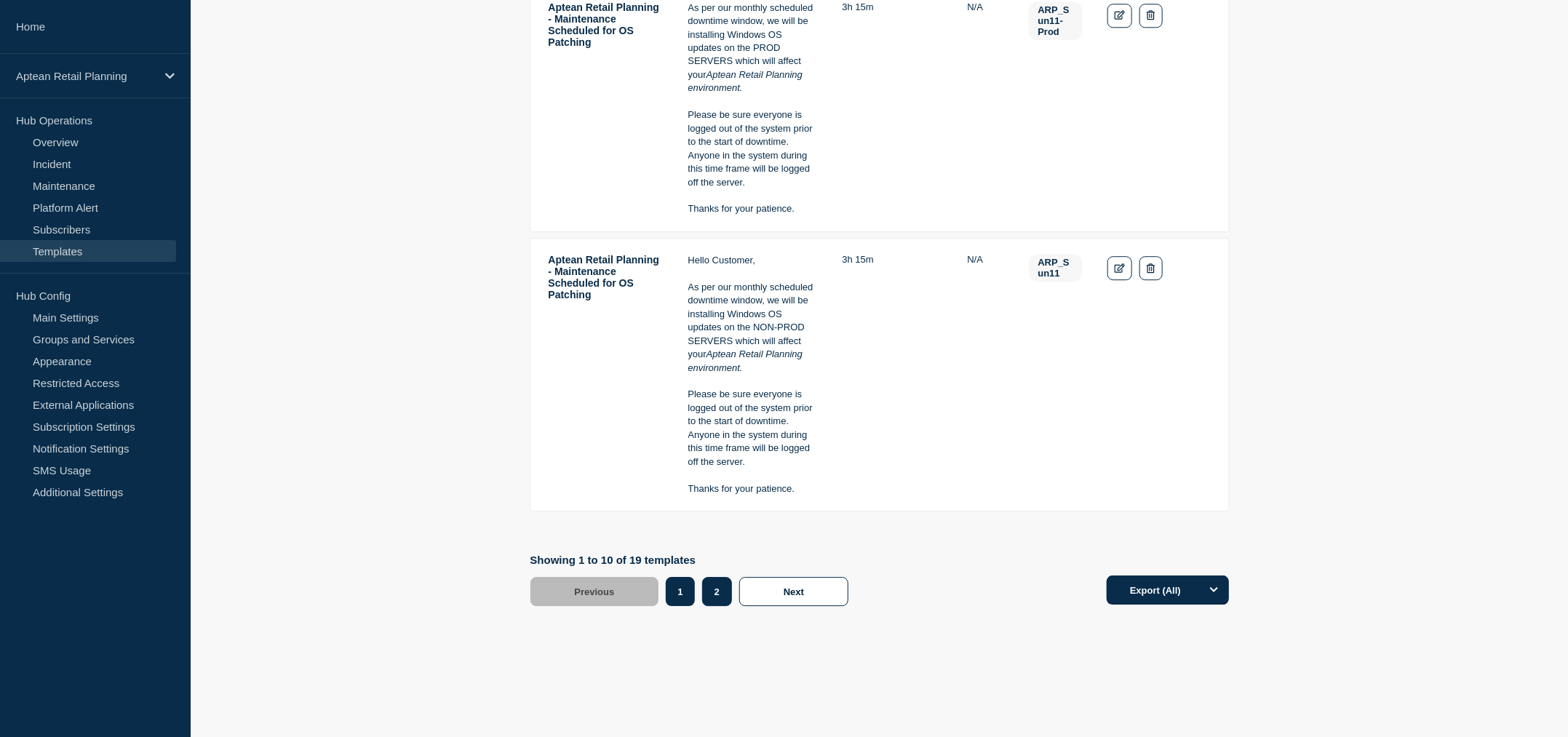
click at [729, 592] on button "2" at bounding box center [717, 591] width 30 height 29
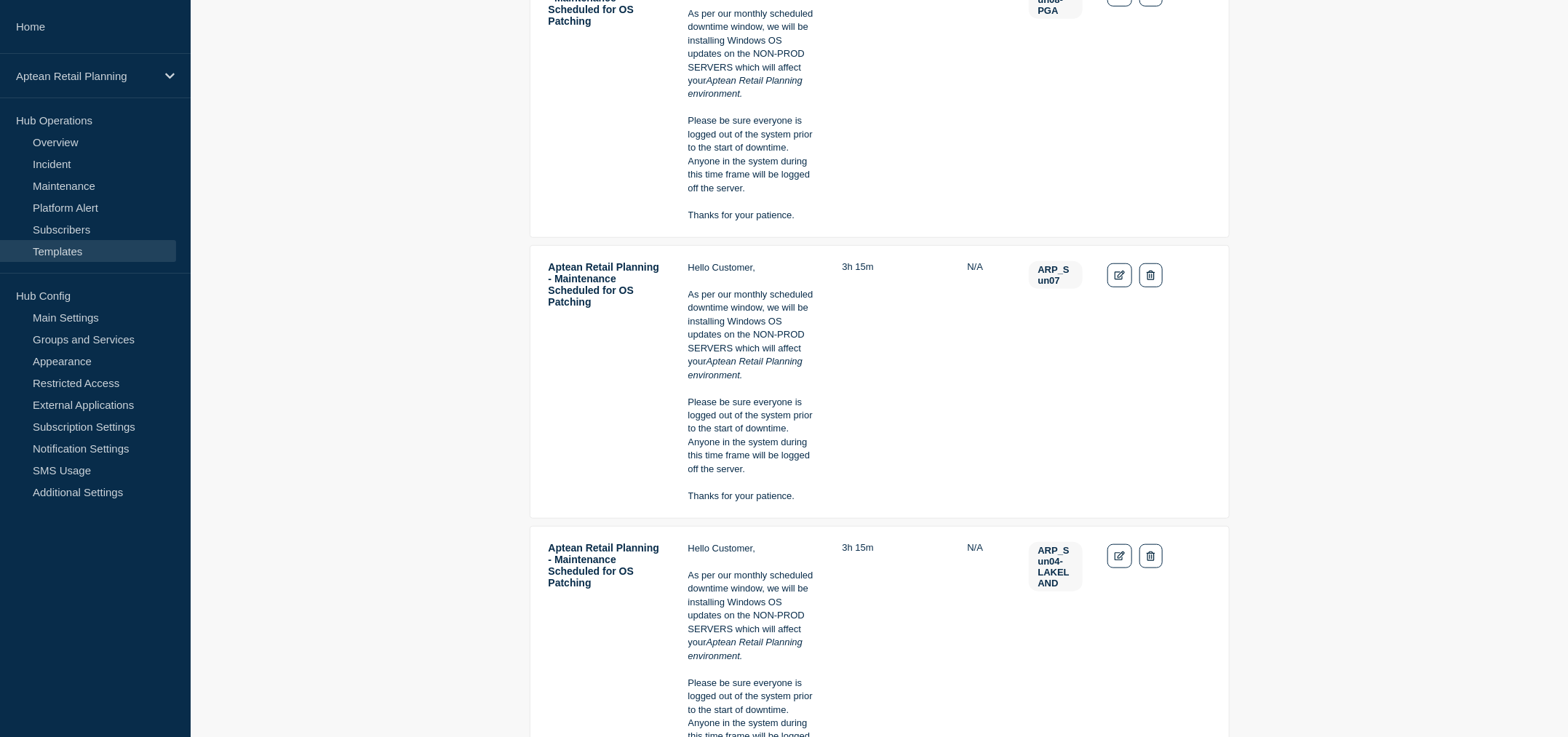
scroll to position [628, 0]
